Goal: Information Seeking & Learning: Learn about a topic

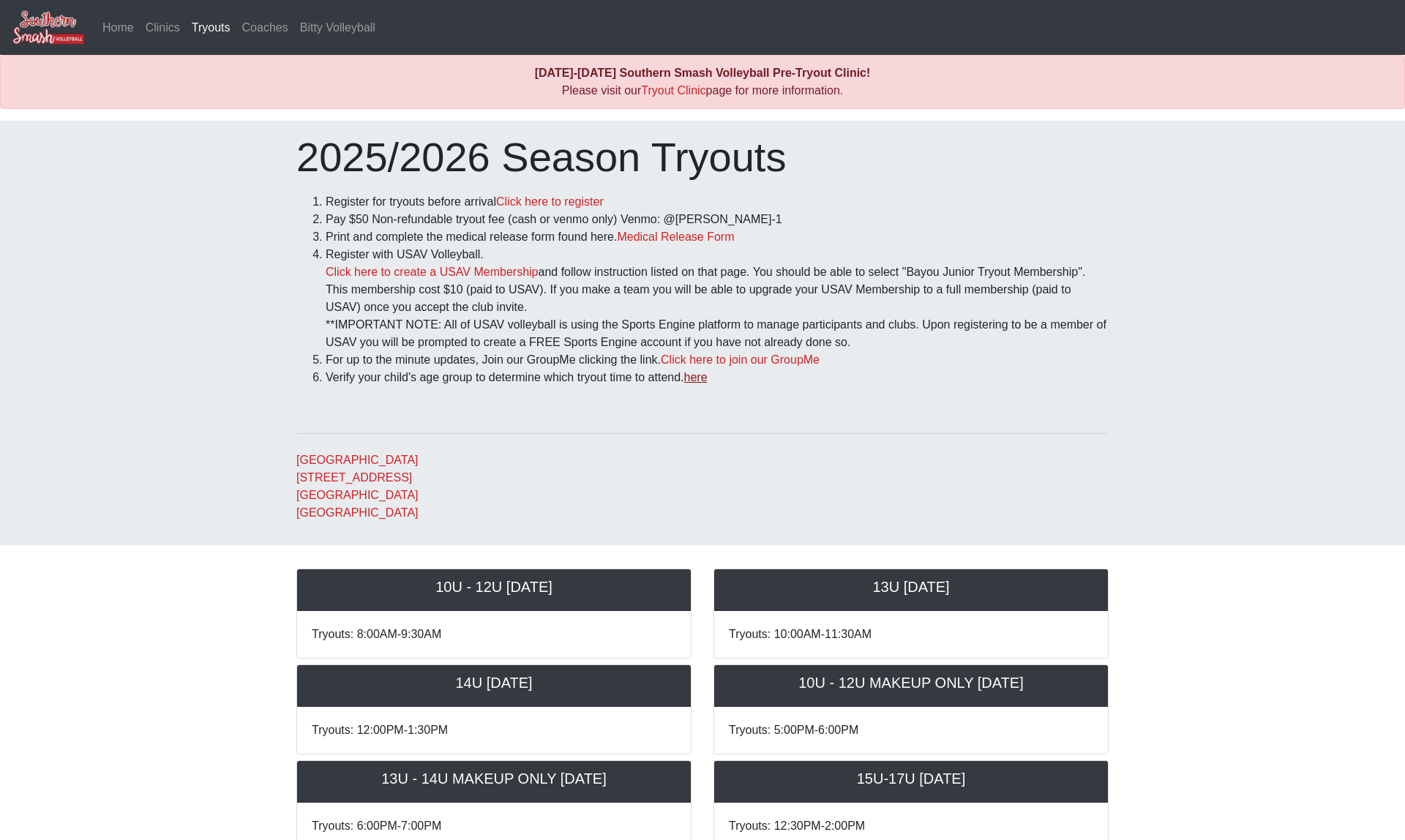
click at [708, 378] on link "here" at bounding box center [695, 376] width 23 height 12
click at [747, 231] on li "Print and complete the medical release form found here. Medical Release Form" at bounding box center [716, 237] width 783 height 18
click at [734, 231] on link "Medical Release Form" at bounding box center [676, 236] width 117 height 12
click at [122, 17] on link "Home" at bounding box center [118, 28] width 43 height 30
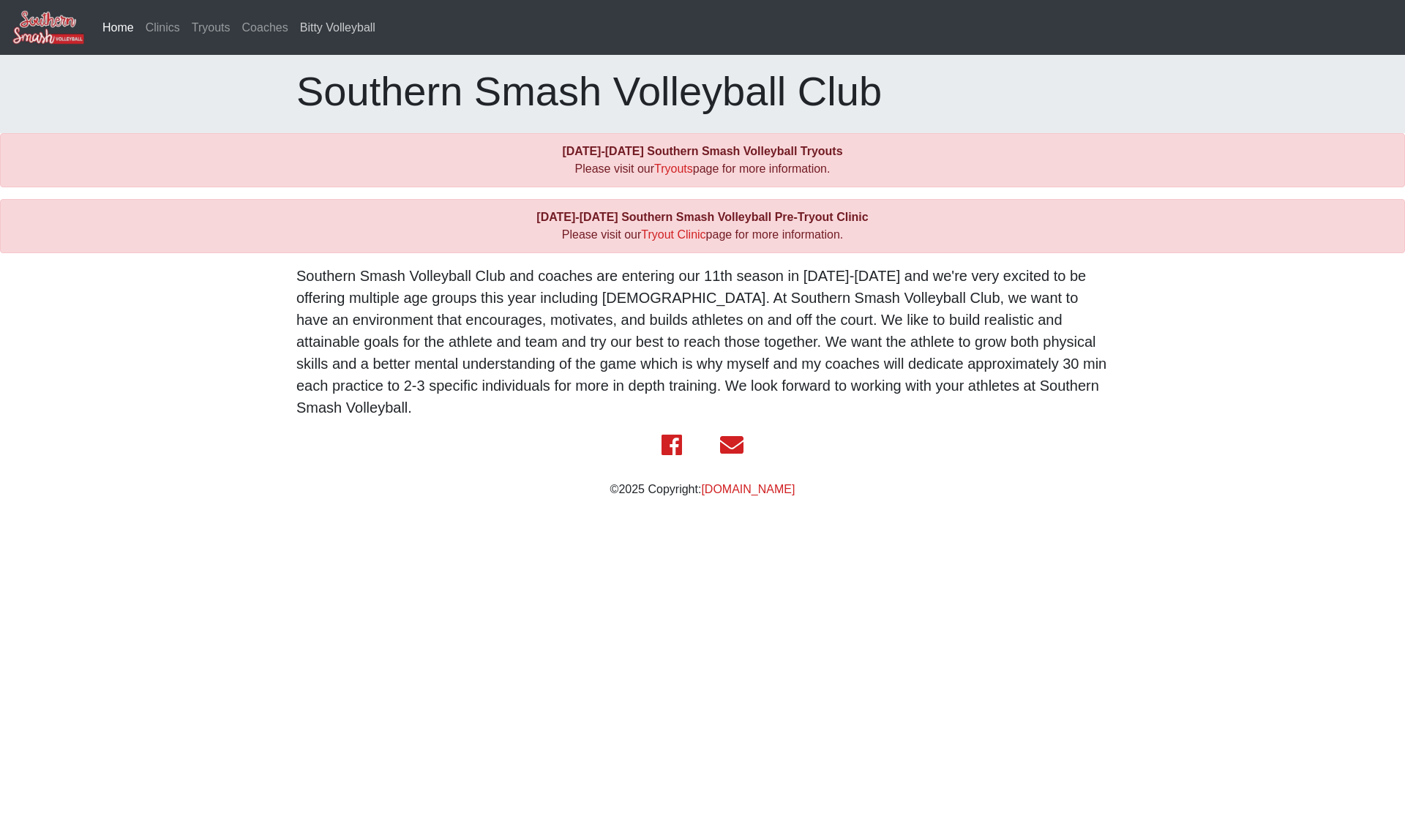
click at [325, 28] on link "Bitty Volleyball" at bounding box center [337, 28] width 87 height 30
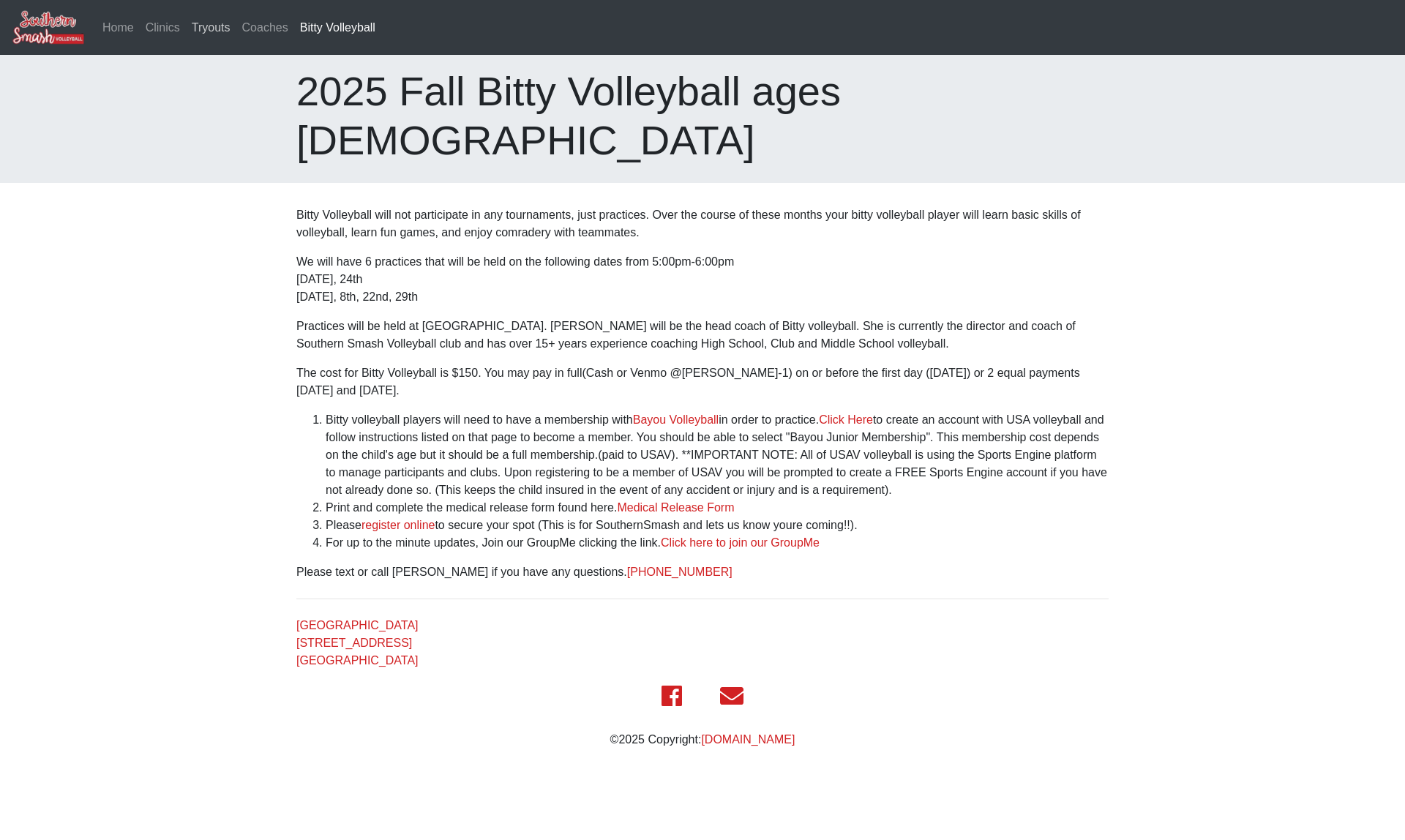
click at [206, 32] on link "Tryouts" at bounding box center [211, 28] width 51 height 30
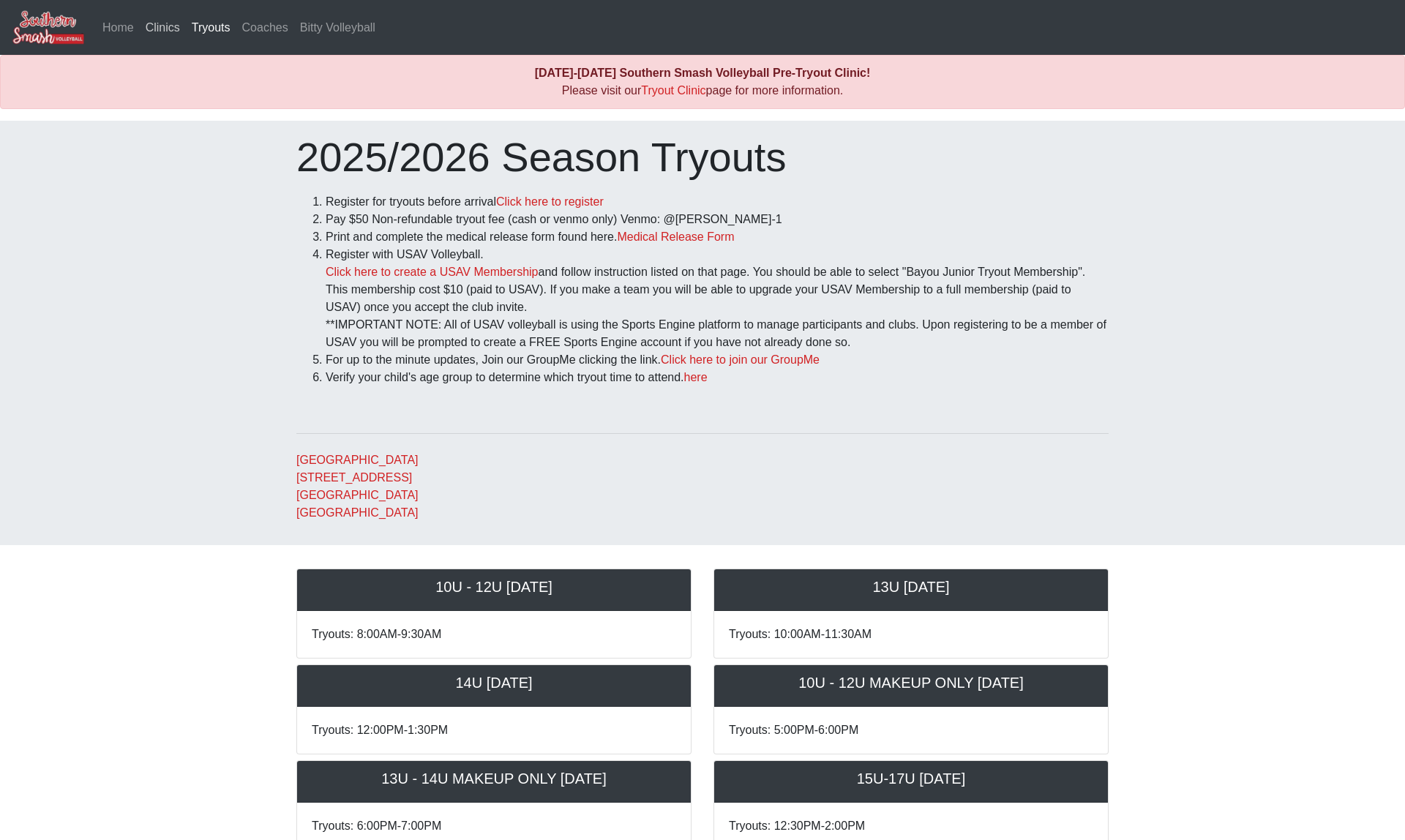
click at [177, 22] on link "Clinics" at bounding box center [163, 28] width 46 height 30
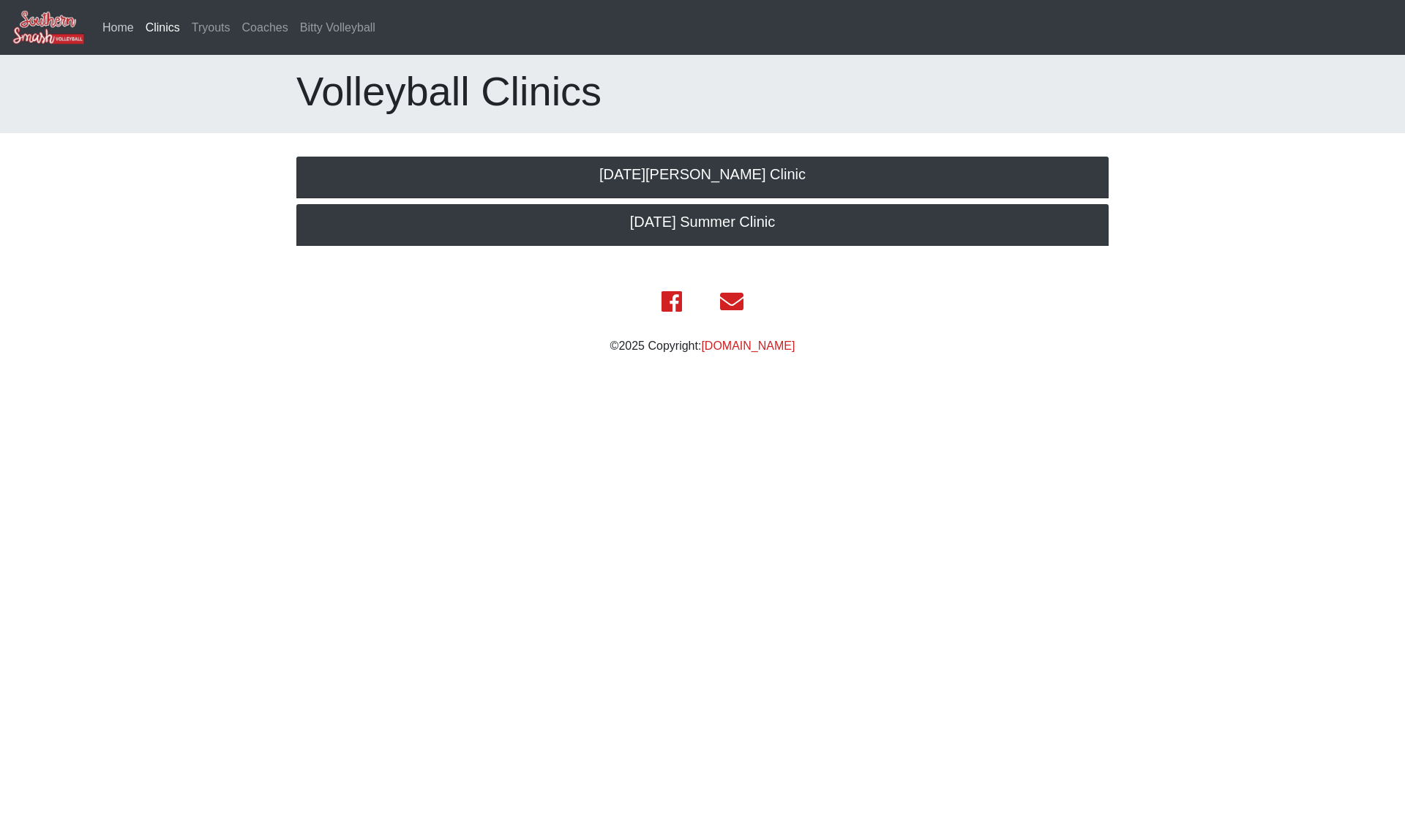
click at [117, 31] on link "Home" at bounding box center [118, 28] width 43 height 30
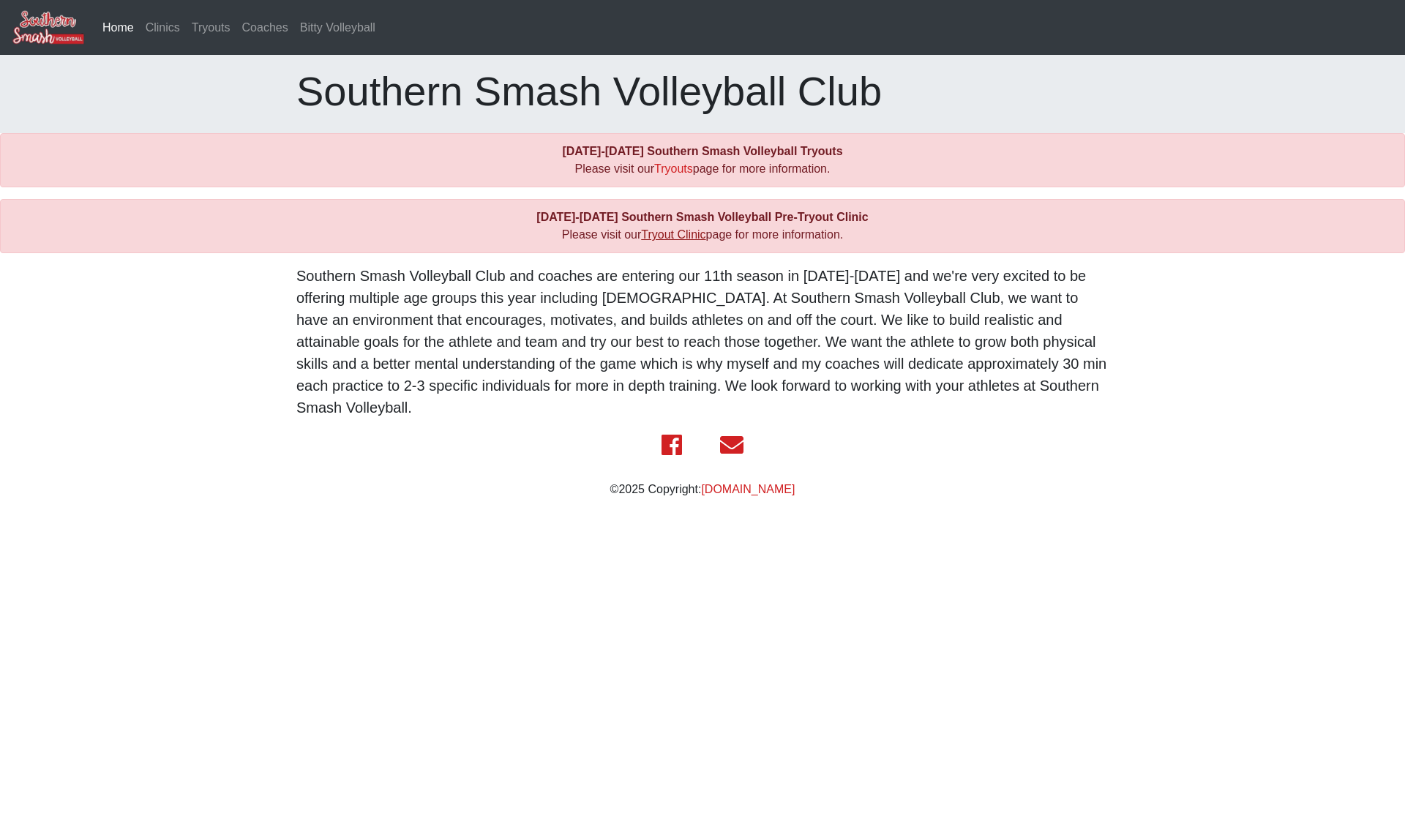
click at [676, 232] on link "Tryout Clinic" at bounding box center [674, 234] width 65 height 12
click at [666, 170] on link "Tryouts" at bounding box center [674, 168] width 39 height 12
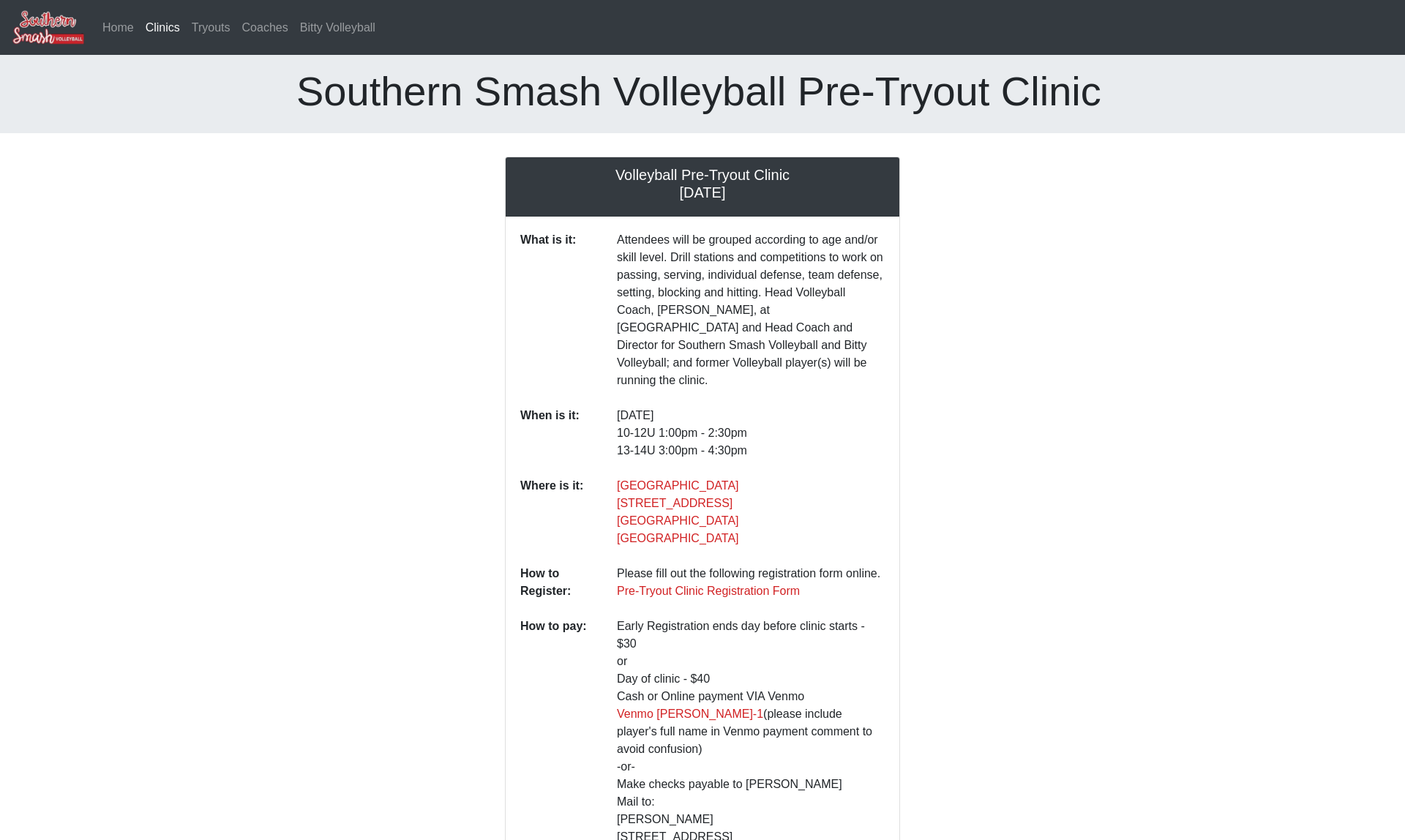
click at [922, 362] on div at bounding box center [1016, 576] width 209 height 839
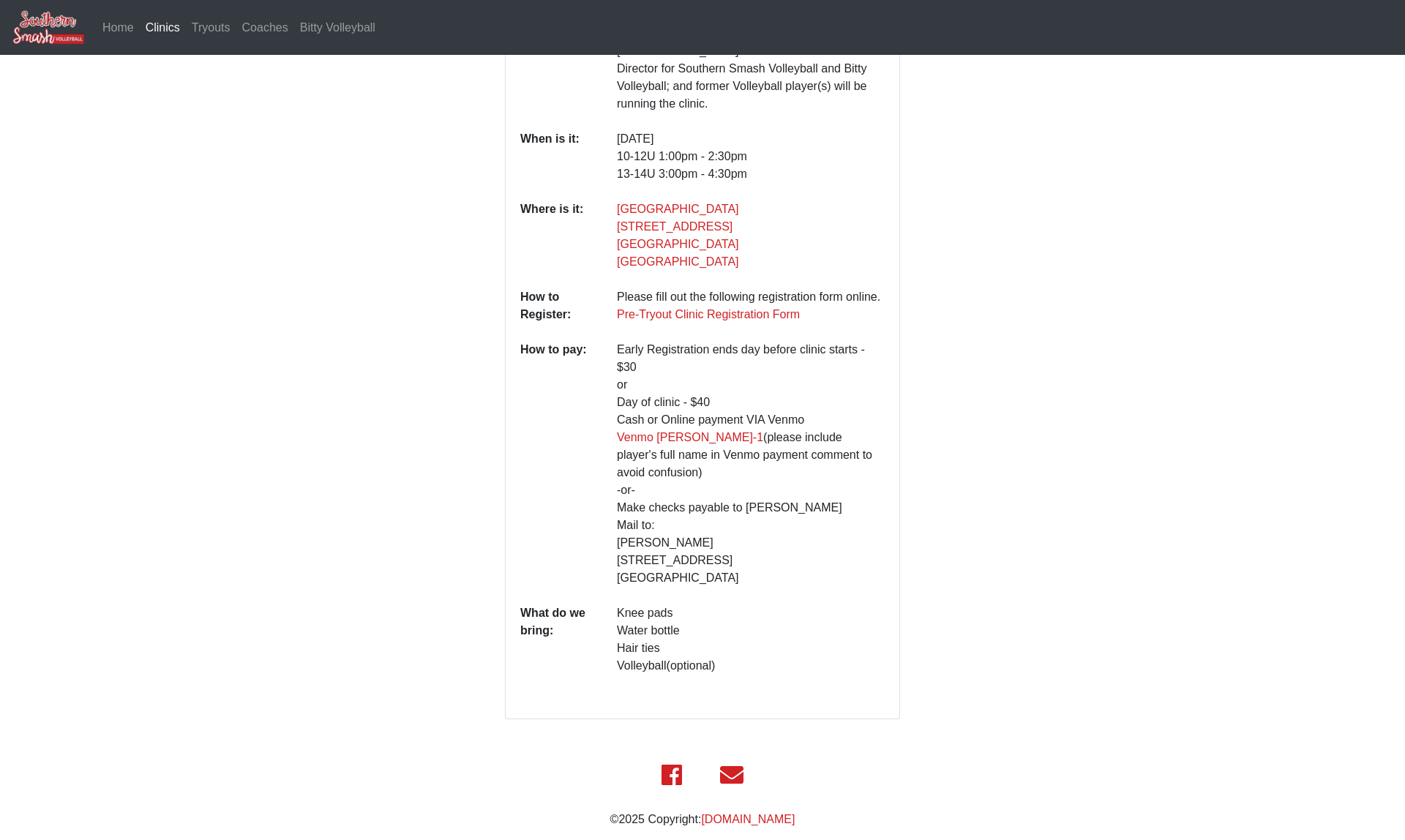
scroll to position [276, 0]
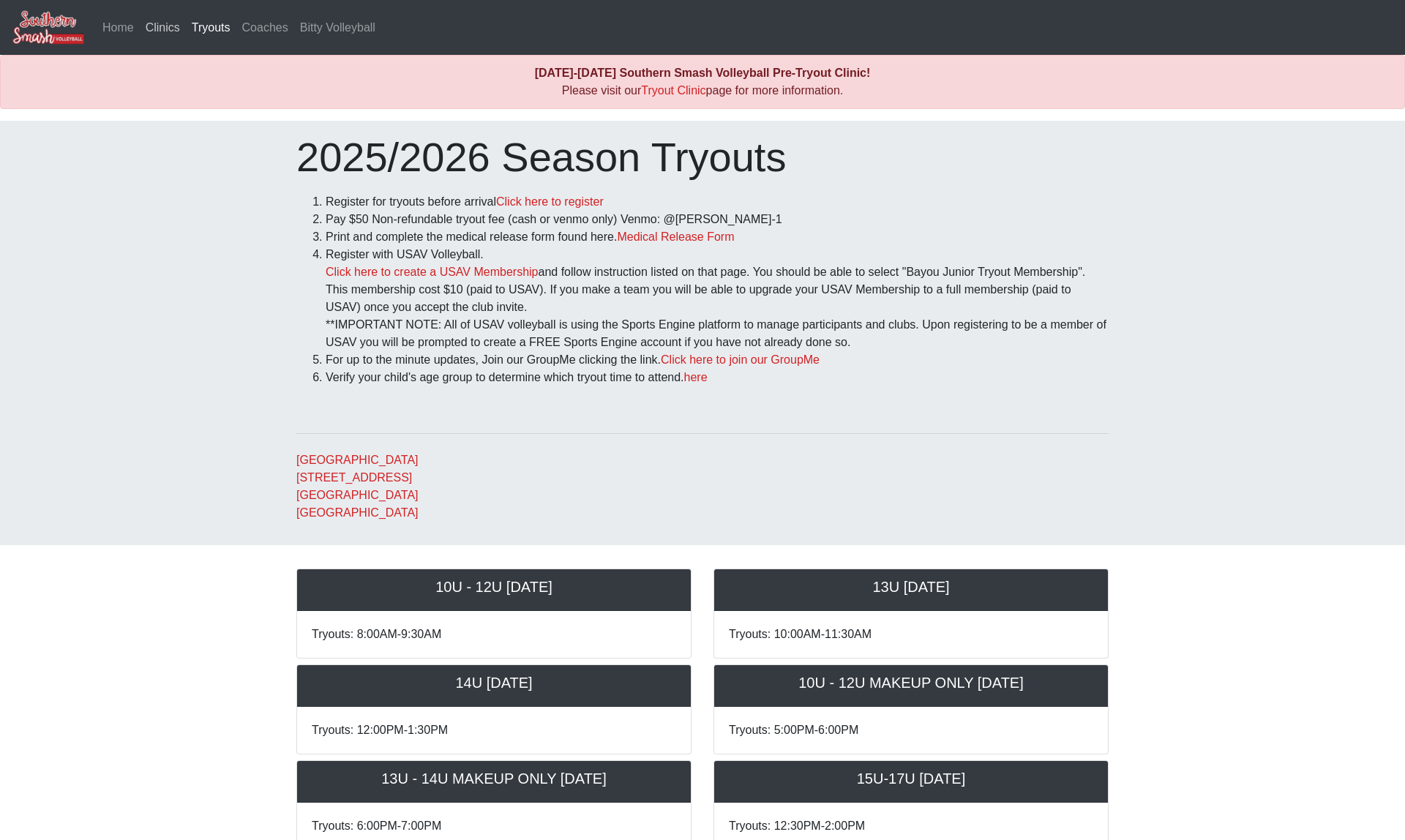
click at [164, 26] on link "Clinics" at bounding box center [163, 28] width 46 height 30
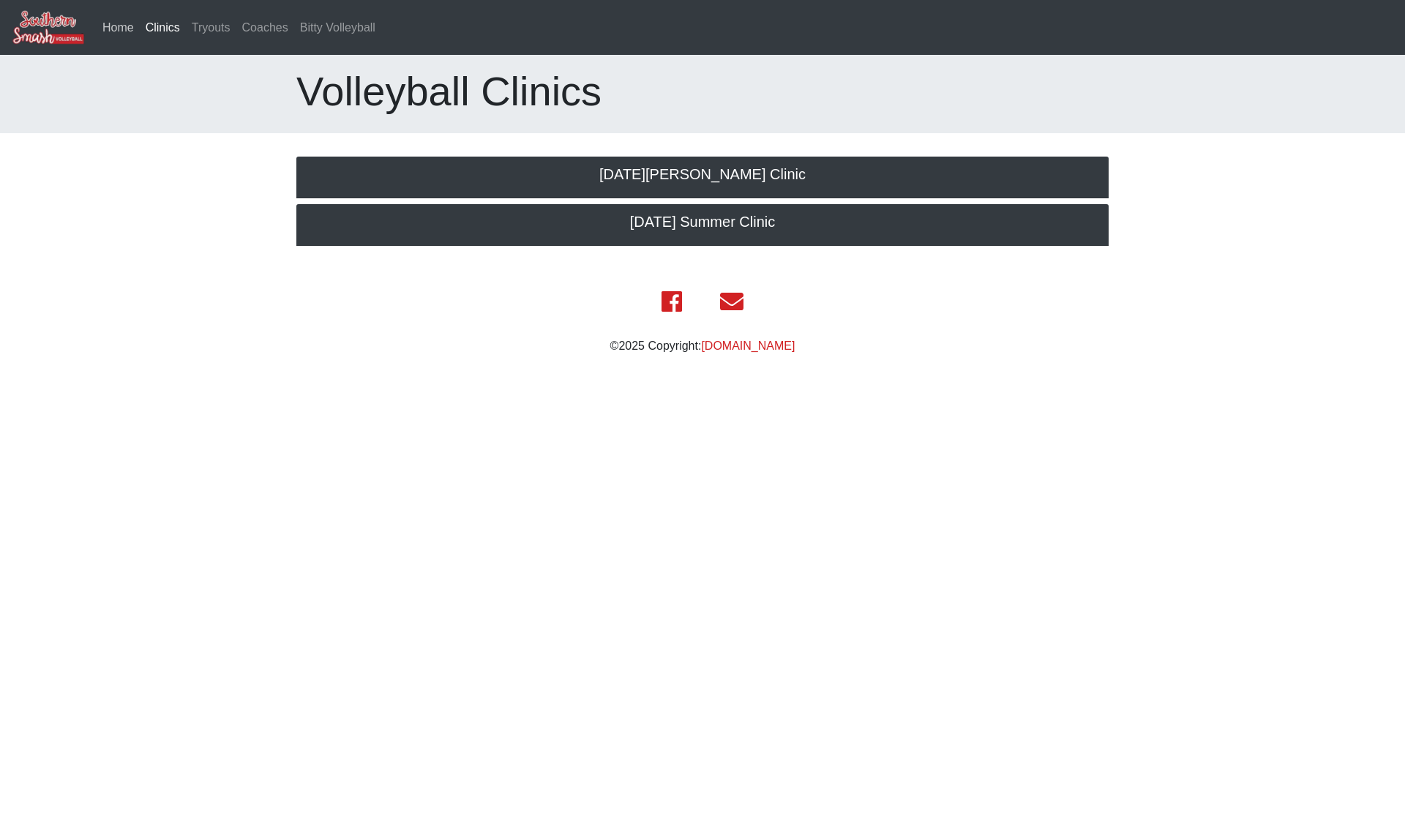
click at [127, 19] on link "Home" at bounding box center [118, 28] width 43 height 30
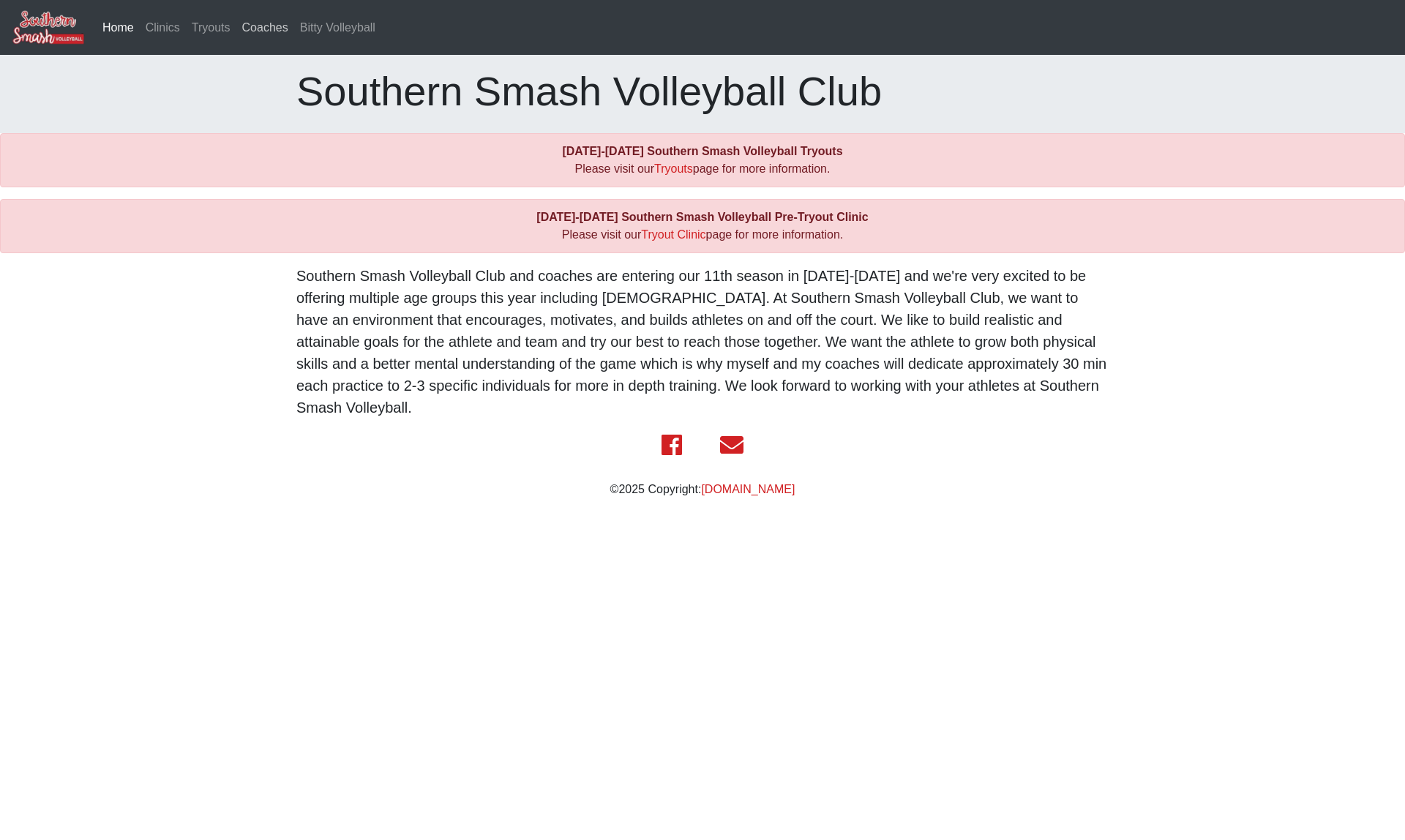
click at [279, 25] on link "Coaches" at bounding box center [265, 28] width 58 height 30
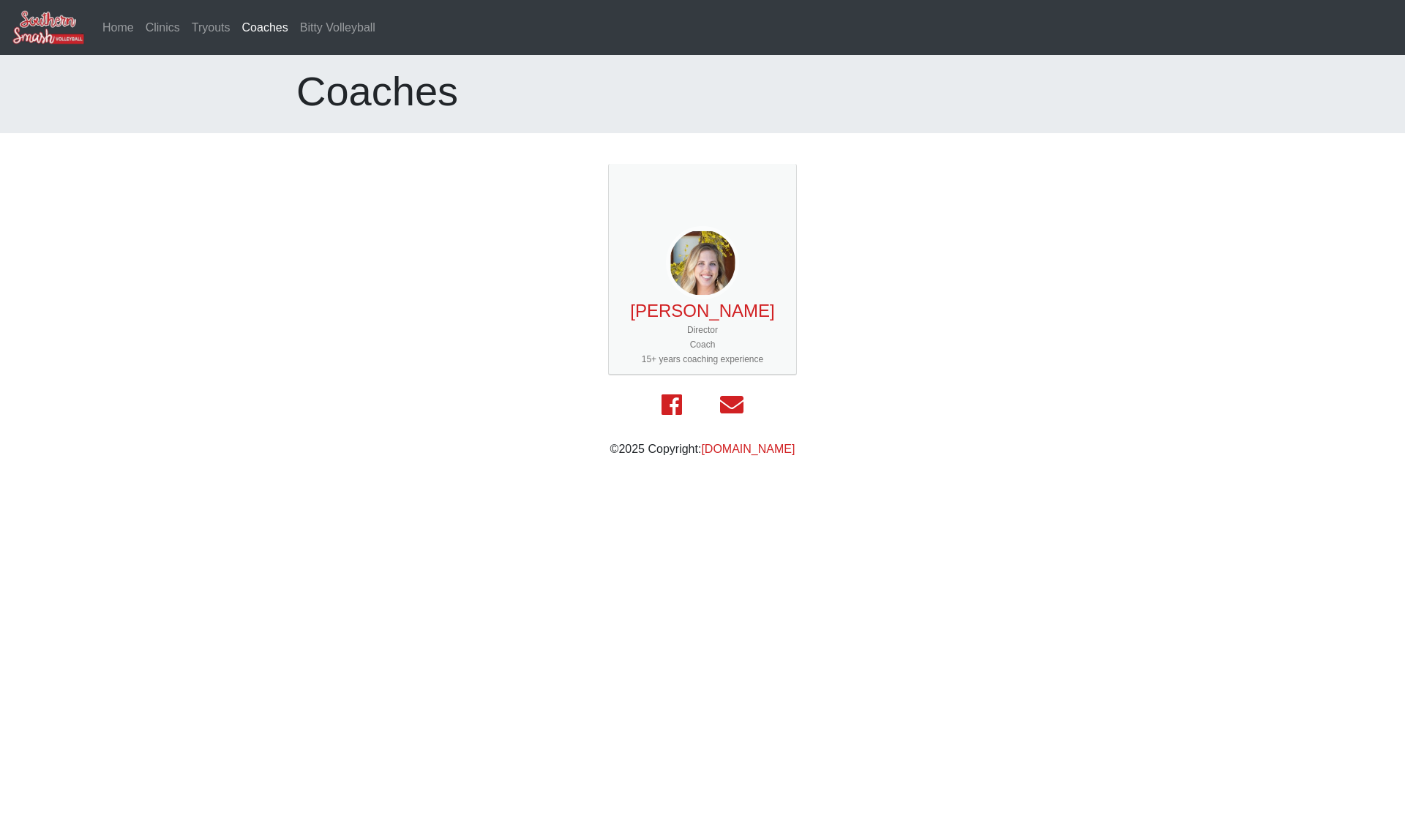
click at [715, 273] on img at bounding box center [702, 262] width 73 height 73
click at [728, 311] on link "[PERSON_NAME]" at bounding box center [702, 310] width 144 height 19
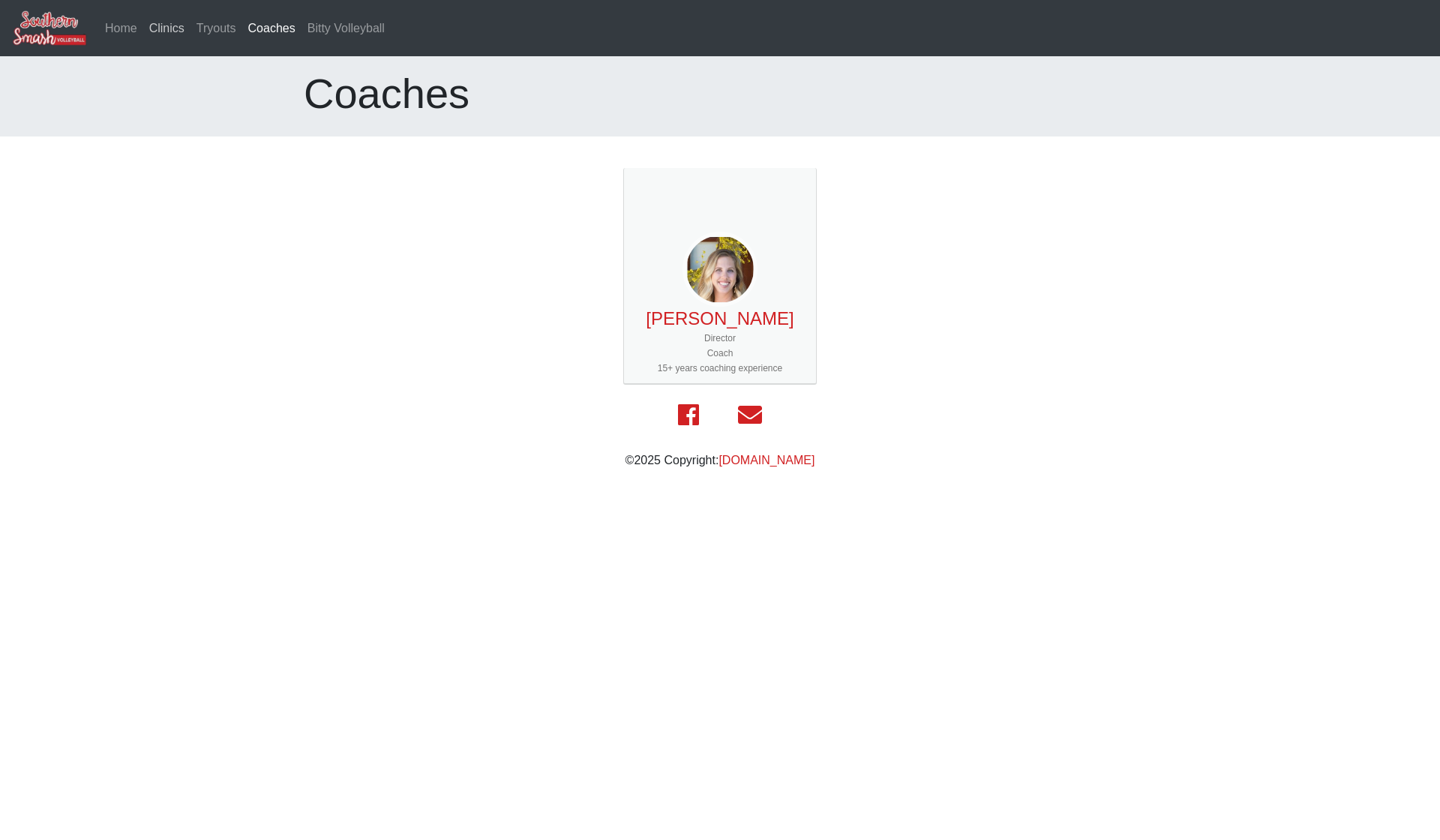
click at [150, 24] on link "Clinics" at bounding box center [167, 28] width 47 height 30
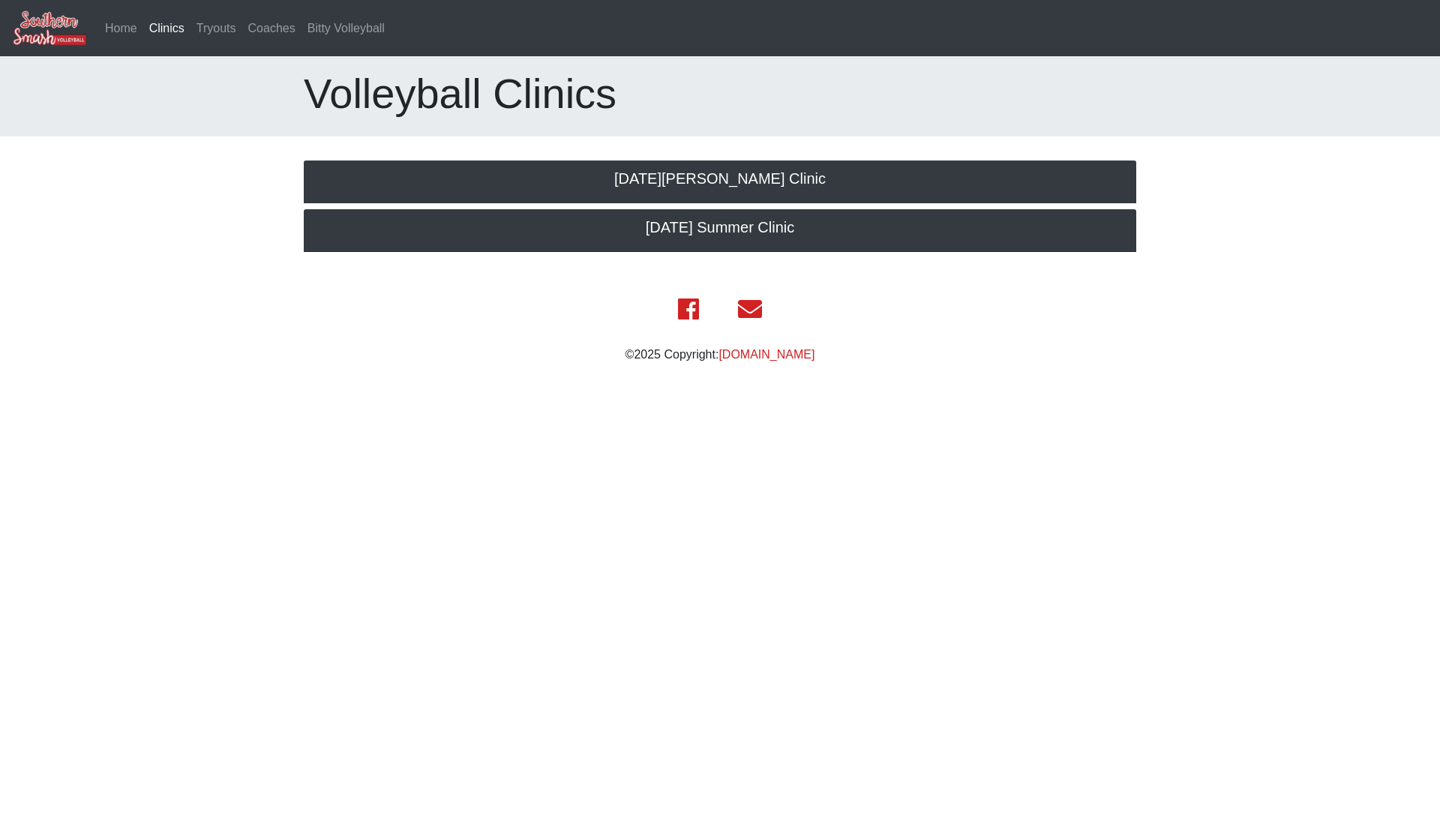
click at [34, 30] on img at bounding box center [49, 27] width 75 height 37
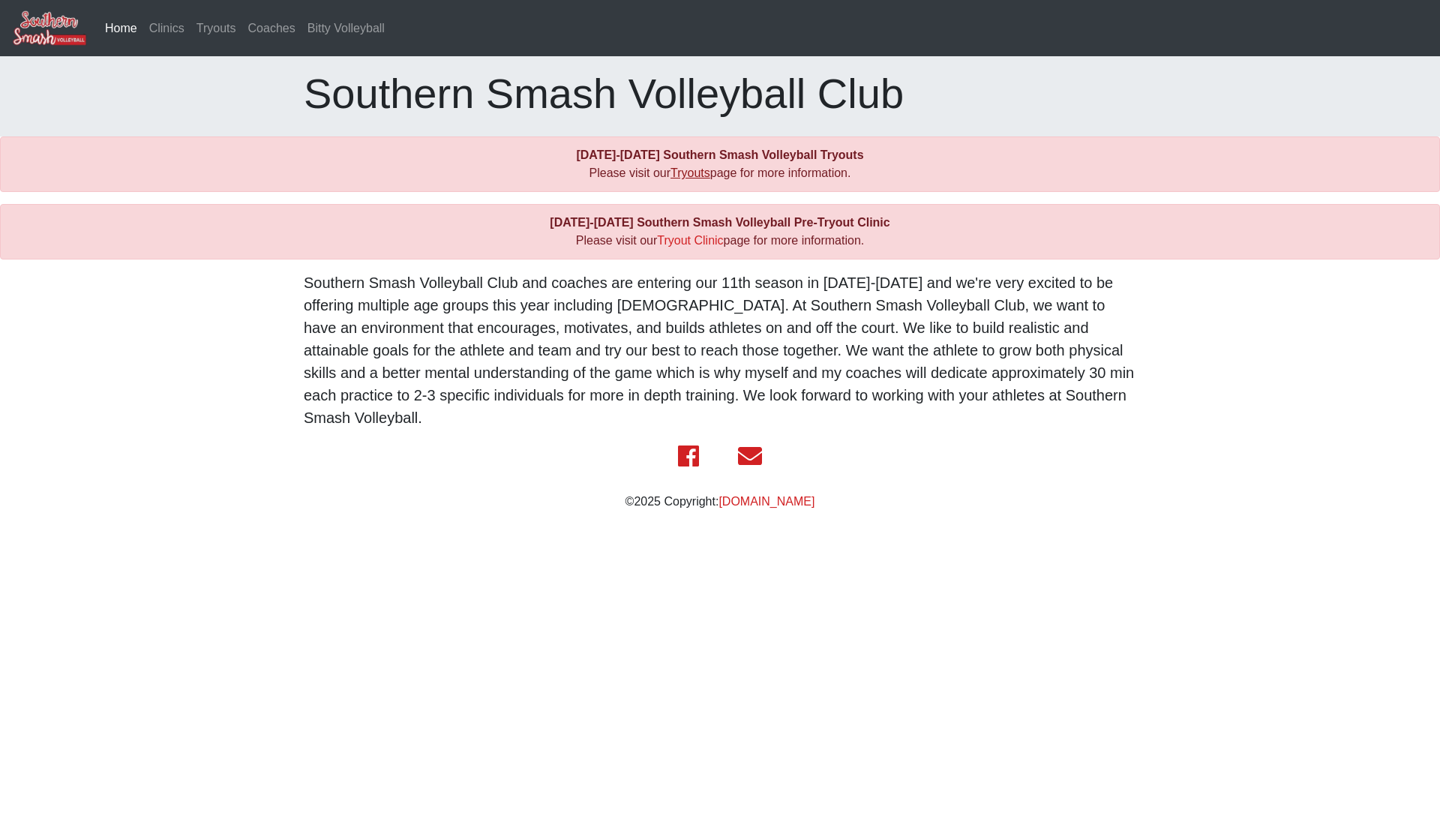
click at [675, 170] on link "Tryouts" at bounding box center [691, 172] width 40 height 12
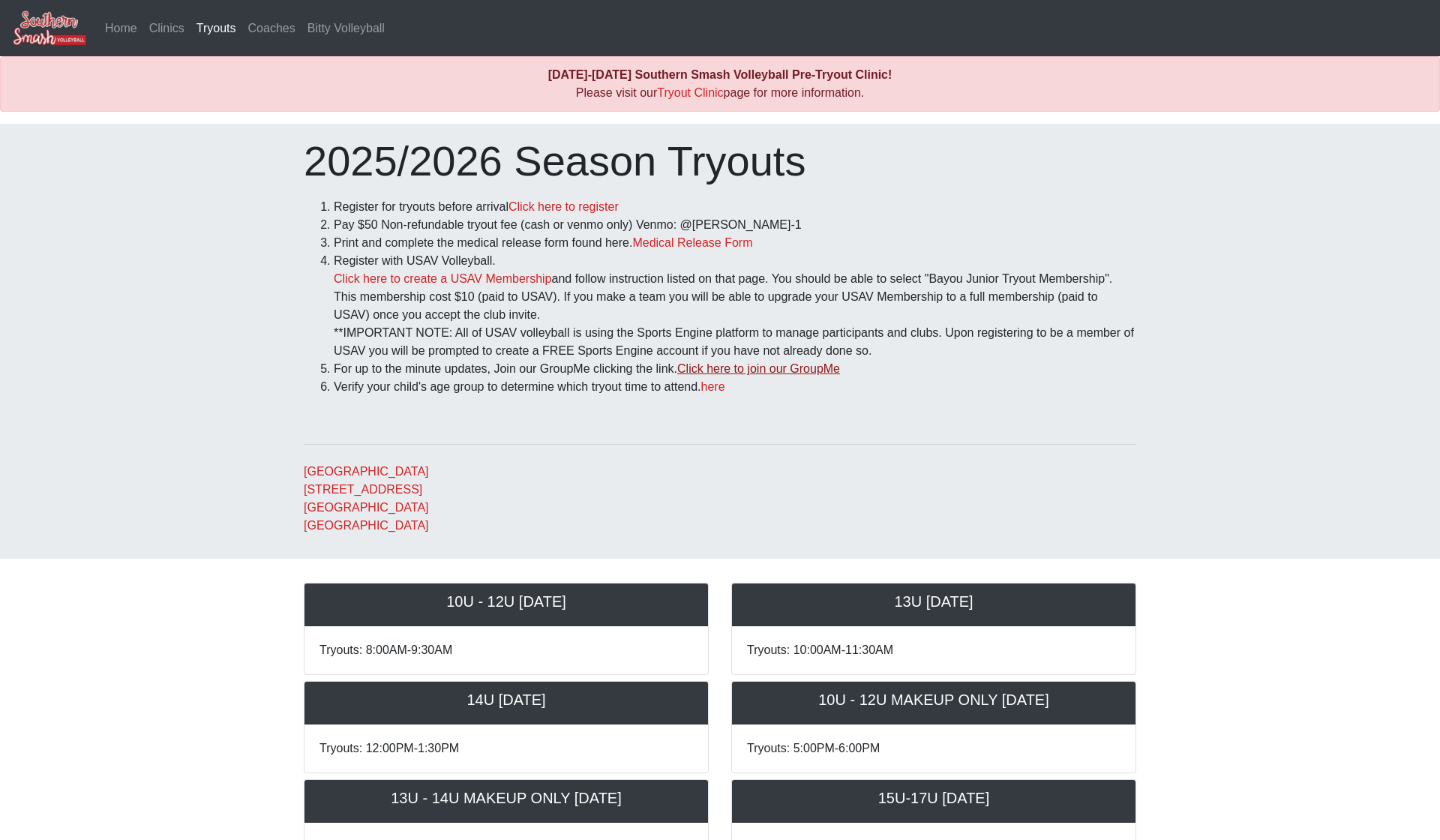
click at [791, 367] on link "Click here to join our GroupMe" at bounding box center [759, 367] width 163 height 12
